Goal: Task Accomplishment & Management: Manage account settings

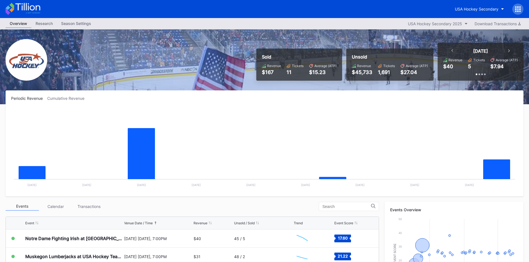
scroll to position [28, 0]
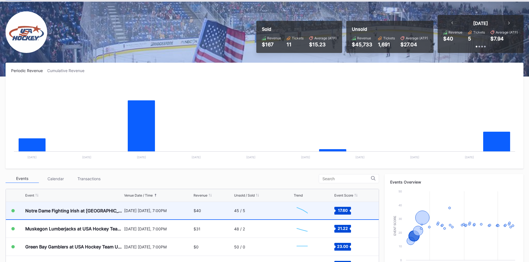
click at [224, 214] on div "$40" at bounding box center [212, 210] width 39 height 17
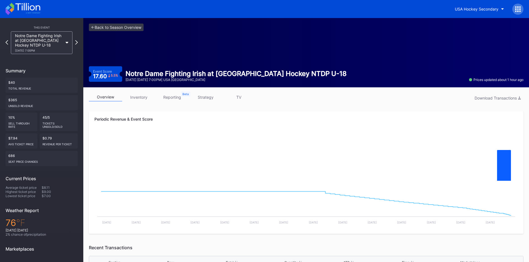
click at [28, 8] on icon at bounding box center [27, 6] width 25 height 7
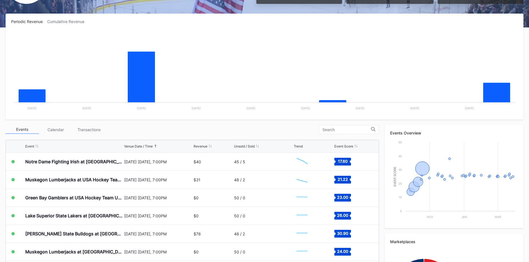
scroll to position [83, 0]
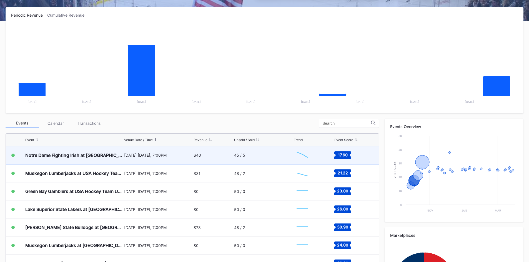
click at [243, 156] on div "45 / 5" at bounding box center [263, 154] width 59 height 17
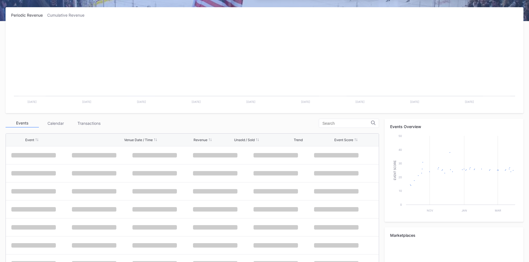
scroll to position [36, 0]
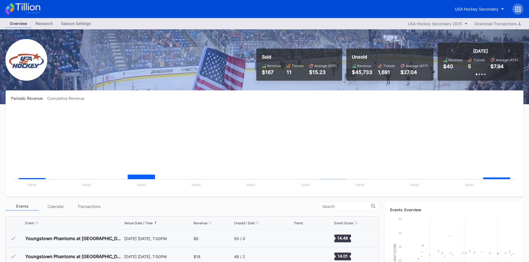
scroll to position [36, 0]
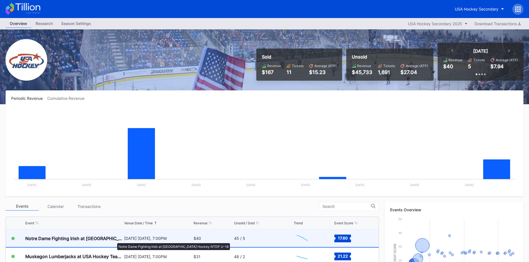
click at [114, 241] on div "Notre Dame Fighting Irish at [GEOGRAPHIC_DATA] Hockey NTDP U-18" at bounding box center [73, 239] width 97 height 6
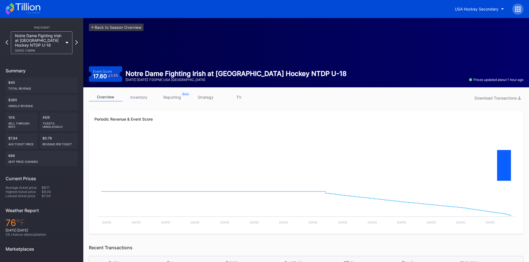
click at [139, 98] on link "inventory" at bounding box center [138, 97] width 33 height 9
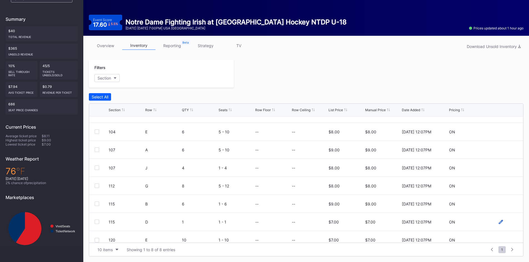
scroll to position [18, 0]
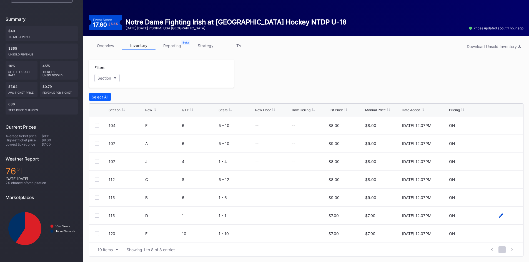
click at [498, 216] on icon at bounding box center [500, 216] width 4 height 4
drag, startPoint x: 385, startPoint y: 219, endPoint x: 350, endPoint y: 223, distance: 35.4
click at [350, 223] on form "115 D 1 1 - 1 0 $7.00 7 9/5/2025 12:07PM Cancel Save" at bounding box center [312, 218] width 409 height 22
type input "8"
click at [504, 217] on div "Save" at bounding box center [508, 217] width 9 height 5
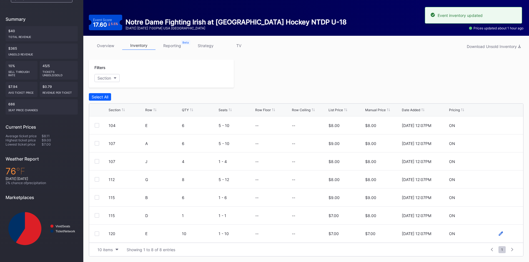
click at [498, 233] on icon at bounding box center [500, 234] width 4 height 4
drag, startPoint x: 376, startPoint y: 236, endPoint x: 343, endPoint y: 240, distance: 32.4
click at [343, 240] on form "120 E 10 1 - 10 0 $7.00 7 9/5/2025 12:07PM Cancel Save" at bounding box center [312, 236] width 409 height 22
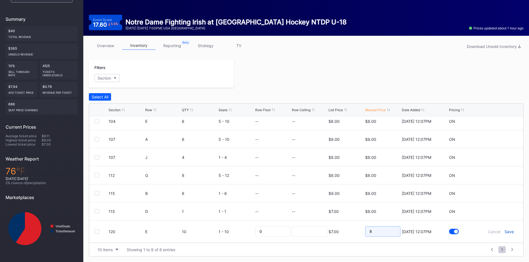
type input "8"
click at [506, 233] on div "Save" at bounding box center [508, 231] width 9 height 5
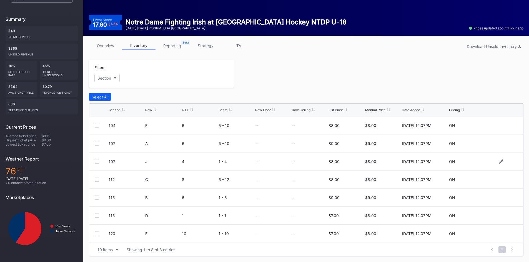
scroll to position [0, 0]
click at [378, 69] on div at bounding box center [378, 74] width 289 height 28
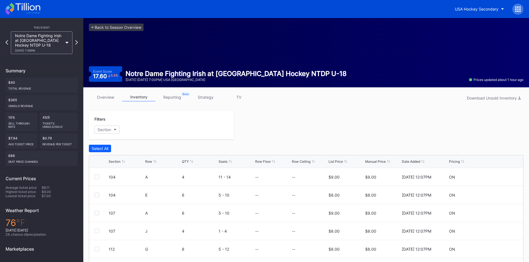
click at [17, 10] on icon at bounding box center [23, 9] width 35 height 12
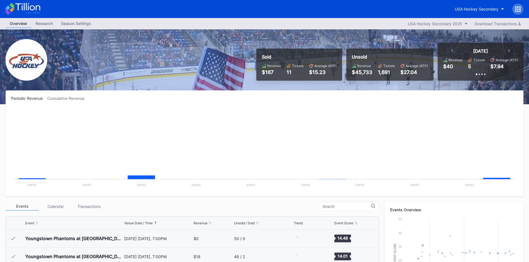
scroll to position [36, 0]
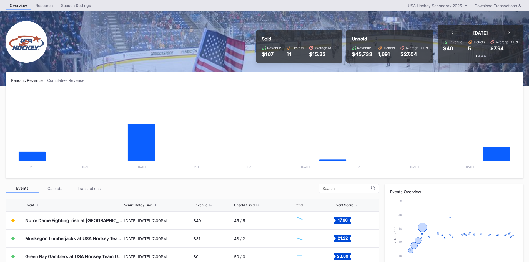
scroll to position [28, 0]
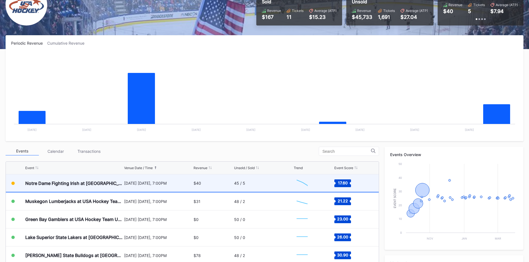
scroll to position [55, 0]
click at [172, 185] on div "[DATE] [DATE], 7:00PM" at bounding box center [158, 183] width 68 height 5
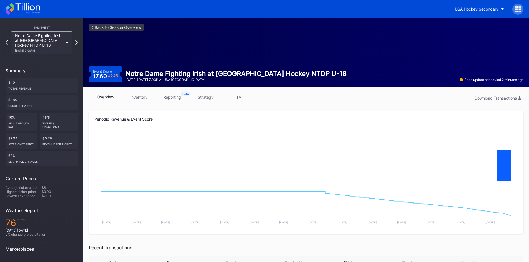
click at [32, 9] on icon at bounding box center [23, 9] width 35 height 12
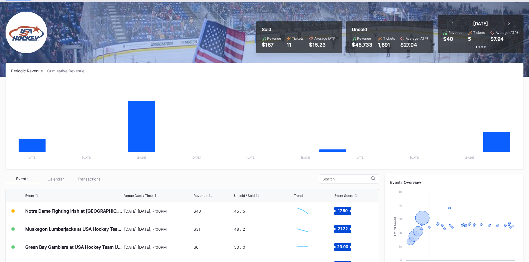
scroll to position [28, 0]
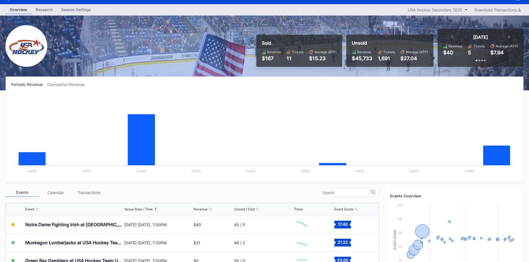
scroll to position [28, 0]
